Goal: Find specific page/section: Find specific page/section

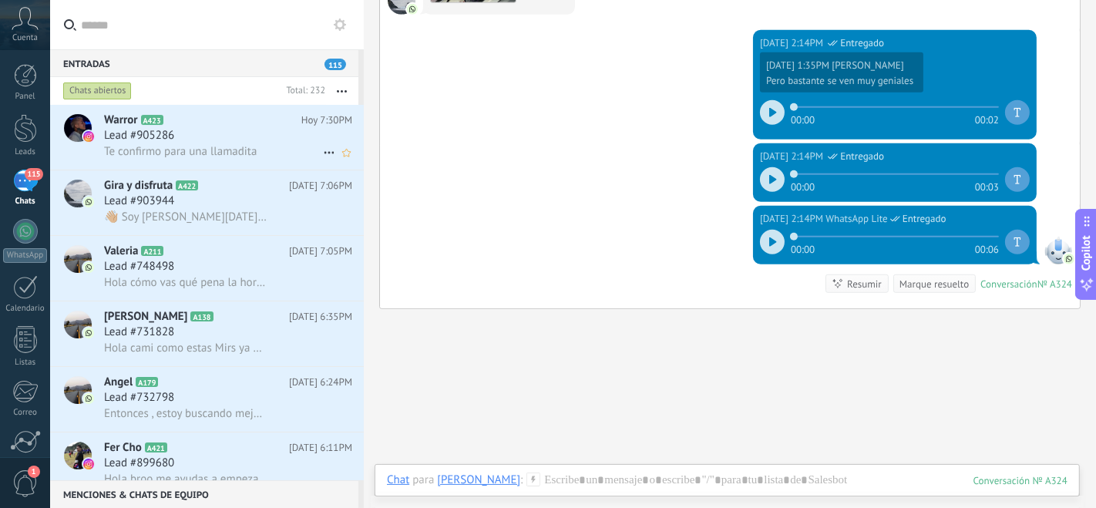
click at [197, 138] on div "Lead #905286" at bounding box center [228, 135] width 248 height 15
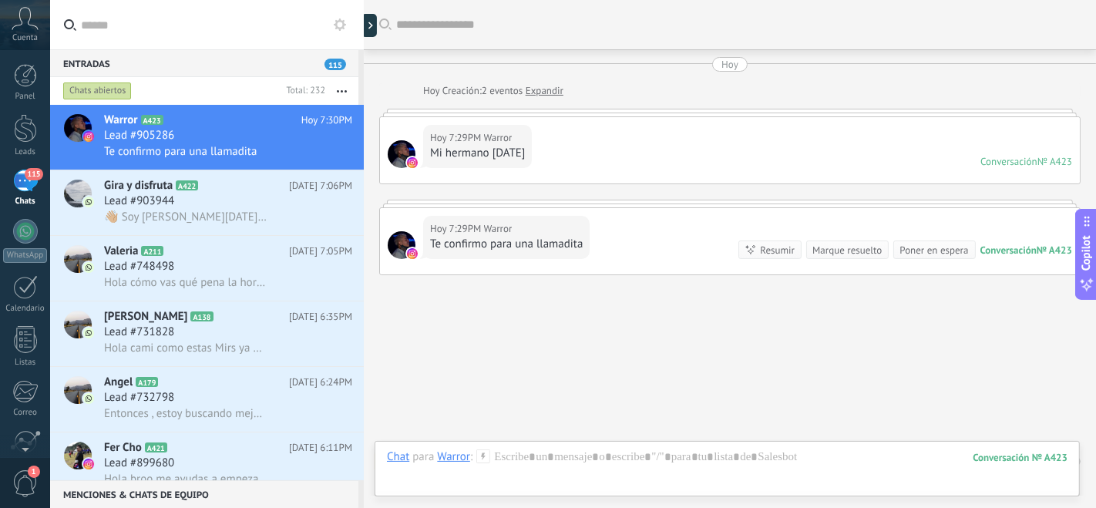
scroll to position [34, 0]
